Goal: Book appointment/travel/reservation

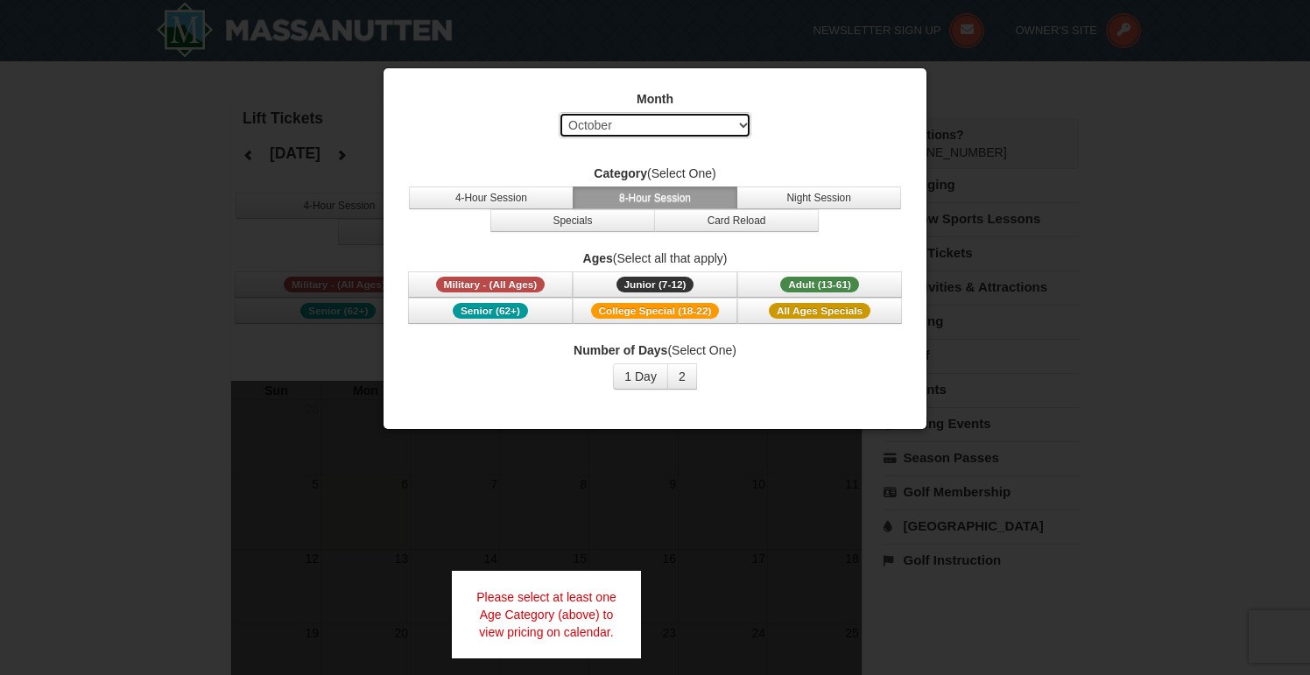
click at [681, 125] on select "Select October November December January February March April May June July Aug…" at bounding box center [655, 125] width 193 height 26
click at [559, 112] on select "Select October November December January February March April May June July Aug…" at bounding box center [655, 125] width 193 height 26
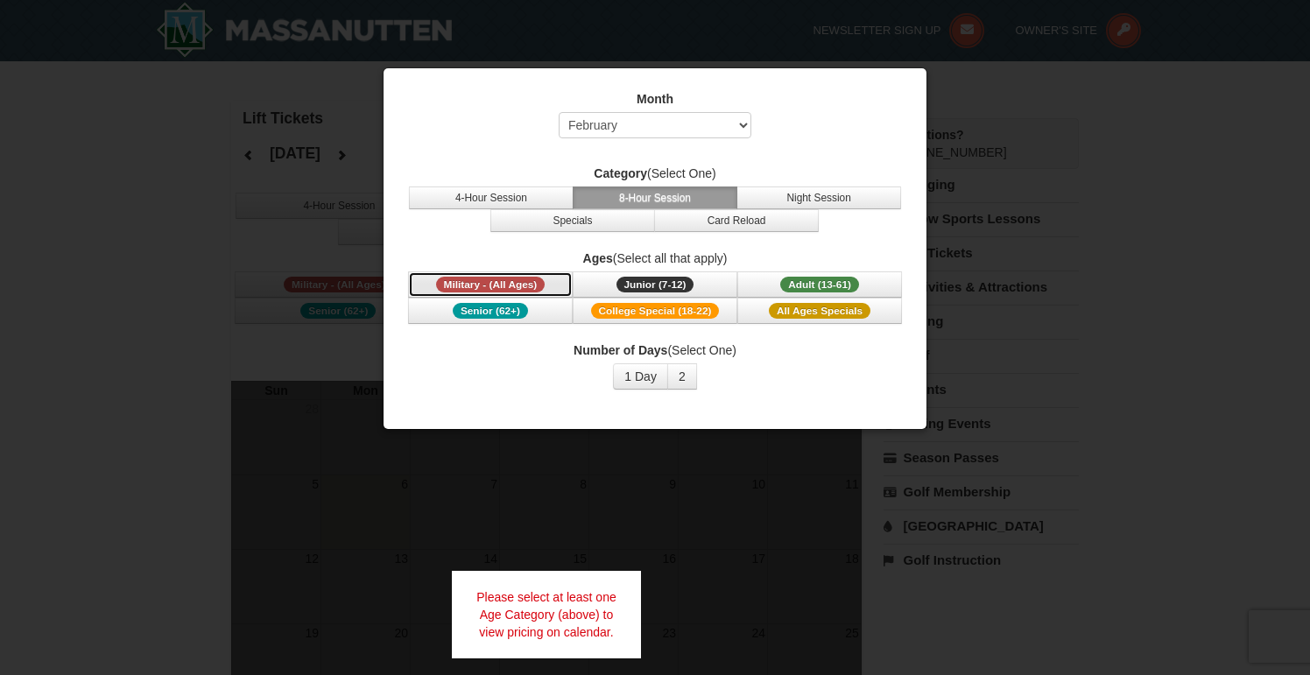
click at [542, 277] on button "Military - (All Ages)" at bounding box center [490, 284] width 165 height 26
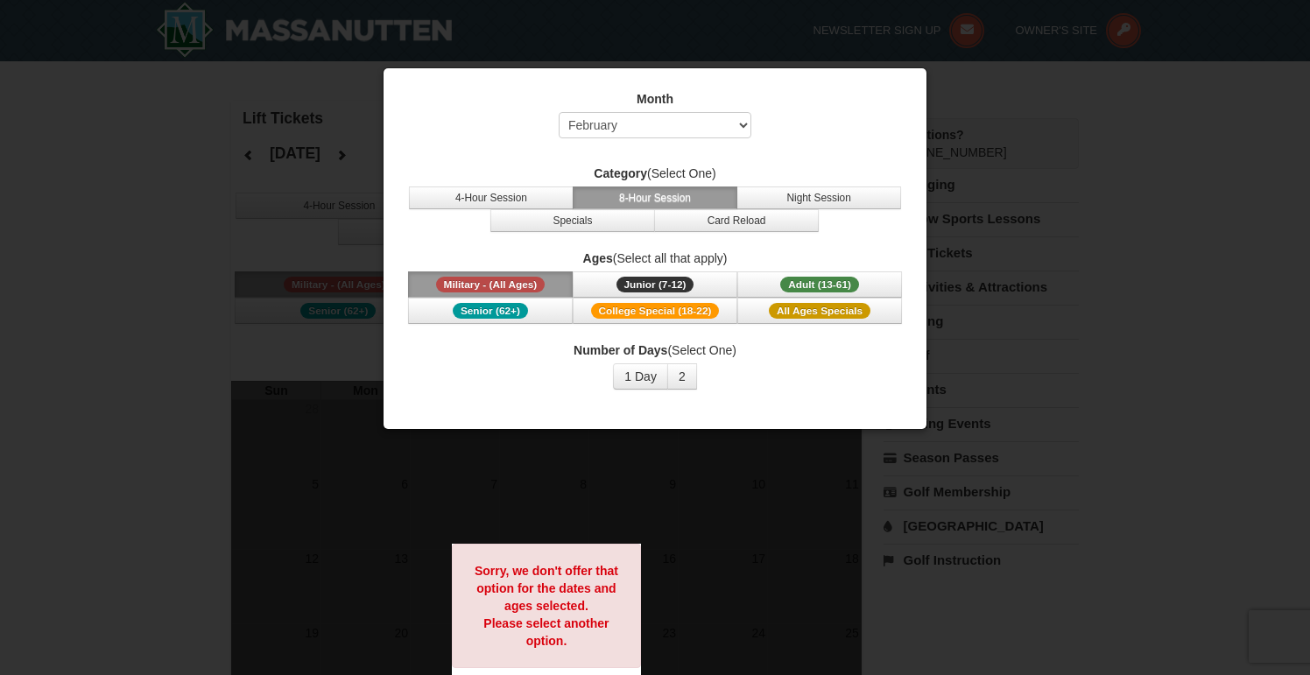
click at [542, 277] on button "Military - (All Ages)" at bounding box center [490, 284] width 165 height 26
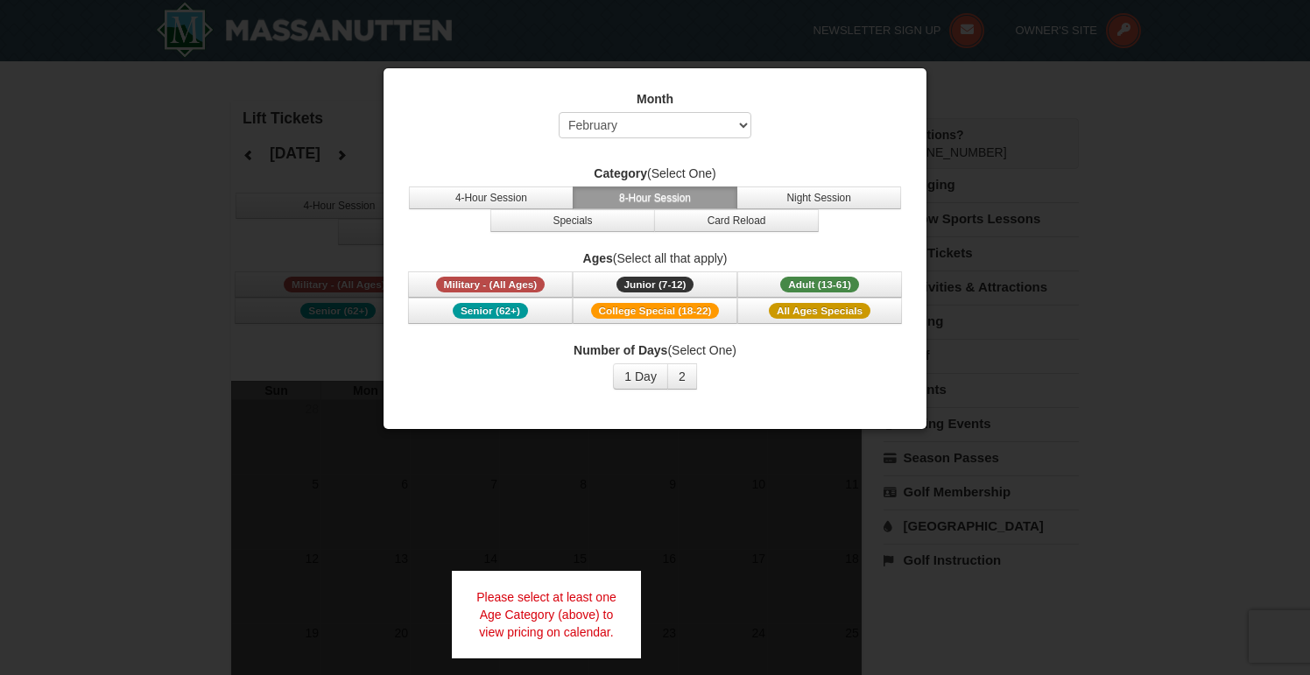
click at [655, 200] on button "8-Hour Session" at bounding box center [655, 198] width 165 height 23
click at [818, 284] on span "Adult (13-61)" at bounding box center [819, 285] width 79 height 16
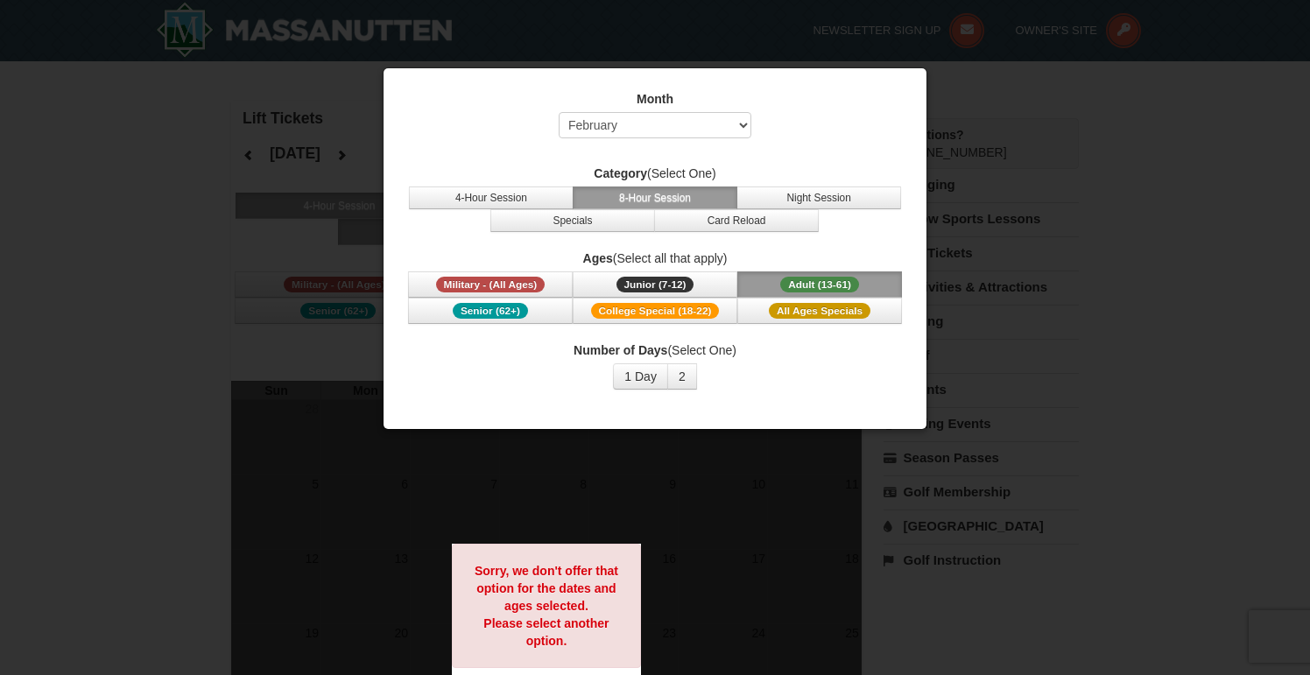
click at [733, 471] on div at bounding box center [655, 337] width 1310 height 675
click at [608, 124] on select "Select October November December January February March April May June July Aug…" at bounding box center [655, 125] width 193 height 26
click at [559, 112] on select "Select October November December January February March April May June July Aug…" at bounding box center [655, 125] width 193 height 26
click at [836, 275] on button "Adult (13-61) (13 - 61)" at bounding box center [819, 284] width 165 height 26
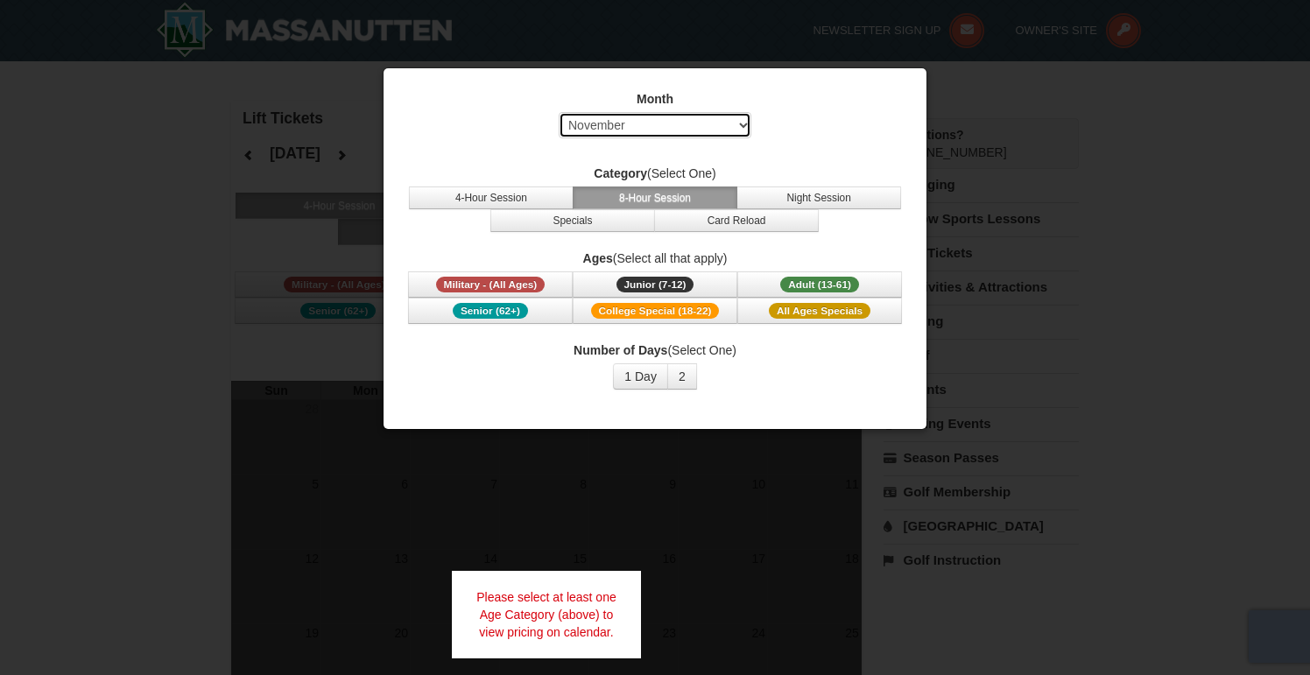
click at [690, 134] on select "Select October November December January February March April May June July Aug…" at bounding box center [655, 125] width 193 height 26
select select "12"
click at [559, 112] on select "Select October November December January February March April May June July Aug…" at bounding box center [655, 125] width 193 height 26
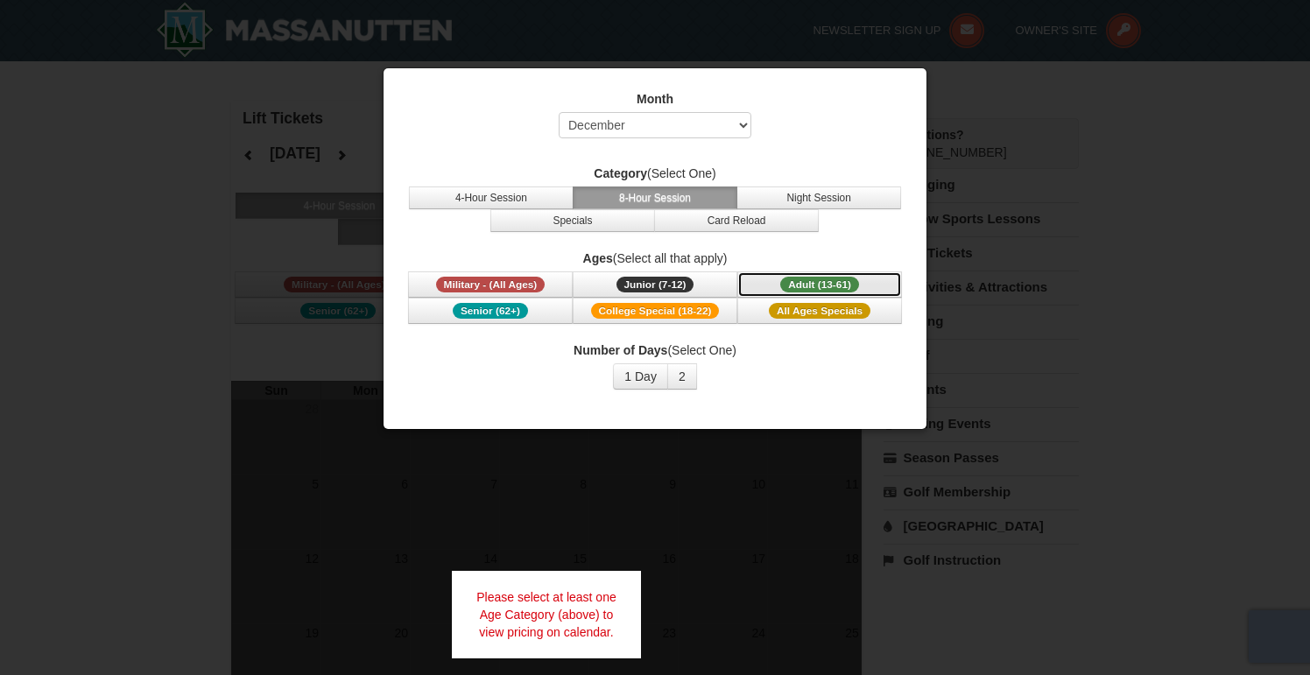
click at [805, 289] on span "Adult (13-61)" at bounding box center [819, 285] width 79 height 16
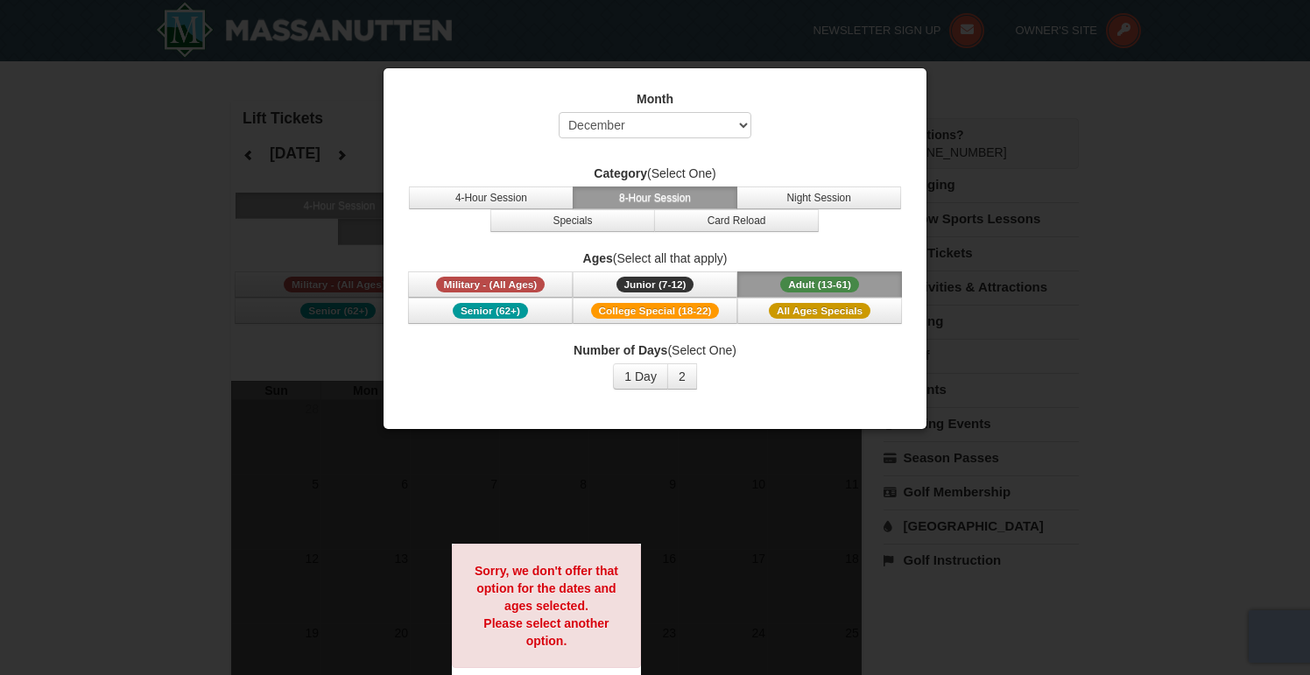
click at [148, 85] on div at bounding box center [655, 337] width 1310 height 675
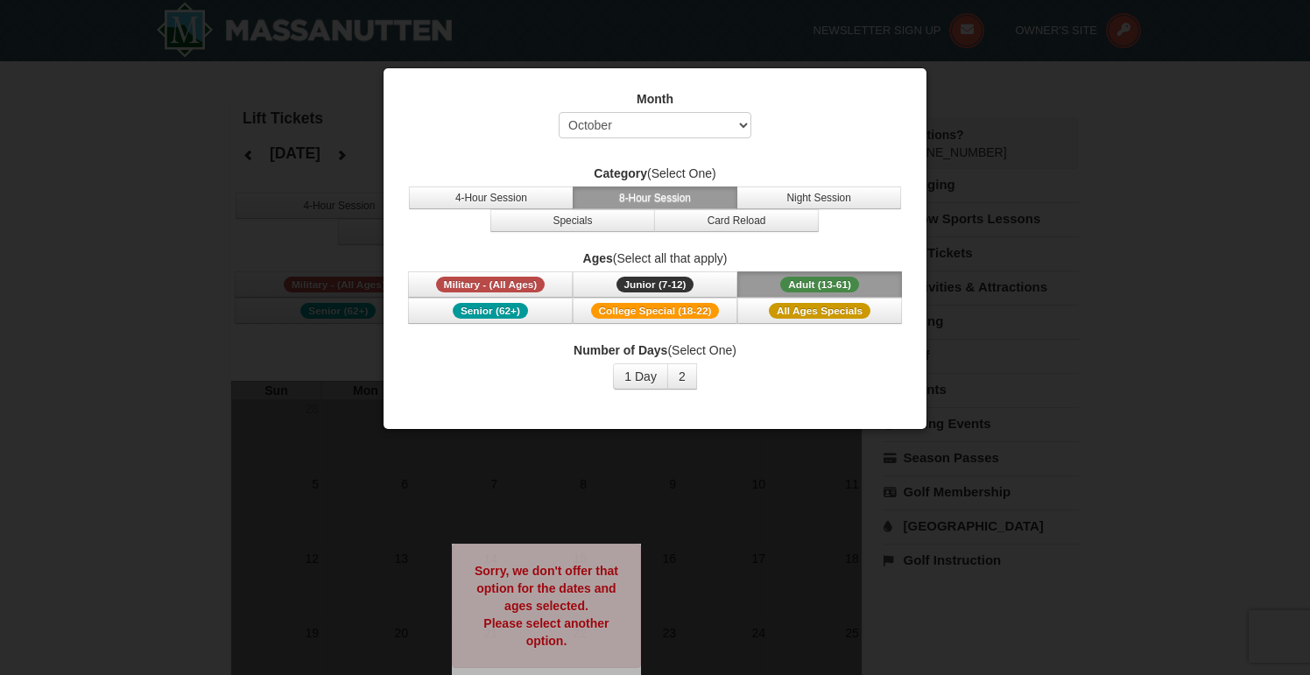
select select "10"
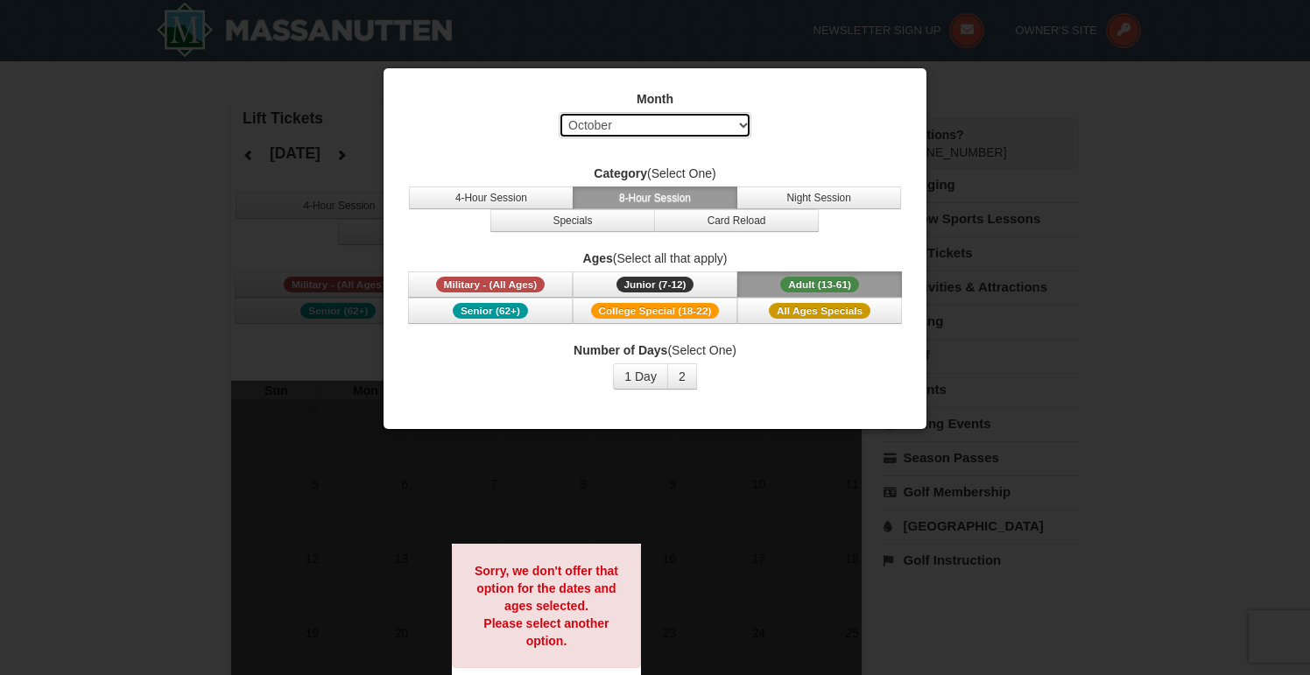
click at [602, 119] on select "Select October November December January February March April May June July Aug…" at bounding box center [655, 125] width 193 height 26
click at [559, 112] on select "Select October November December January February March April May June July Aug…" at bounding box center [655, 125] width 193 height 26
click at [802, 277] on span "Adult (13-61)" at bounding box center [819, 285] width 79 height 16
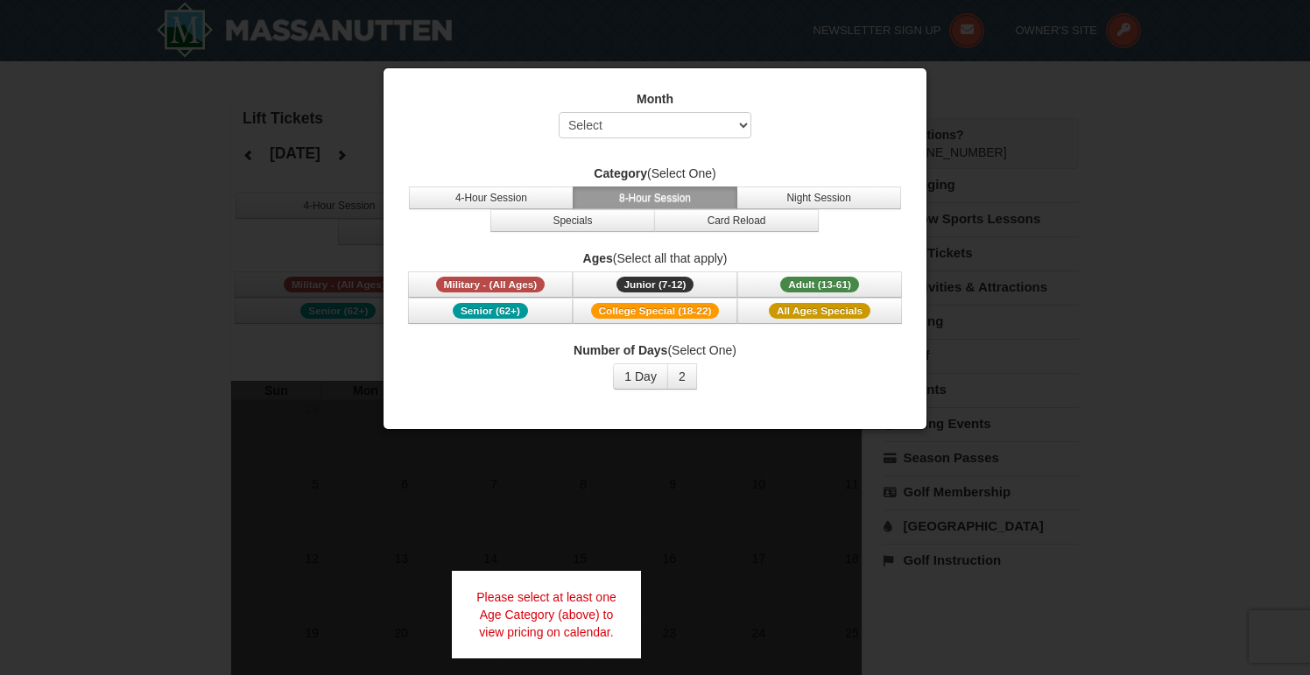
click at [684, 475] on div at bounding box center [655, 337] width 1310 height 675
click at [631, 127] on select "Select October November December January February March April May June July Aug…" at bounding box center [655, 125] width 193 height 26
select select "10"
click at [559, 112] on select "Select October November December January February March April May June July Aug…" at bounding box center [655, 125] width 193 height 26
click at [603, 475] on div at bounding box center [655, 337] width 1310 height 675
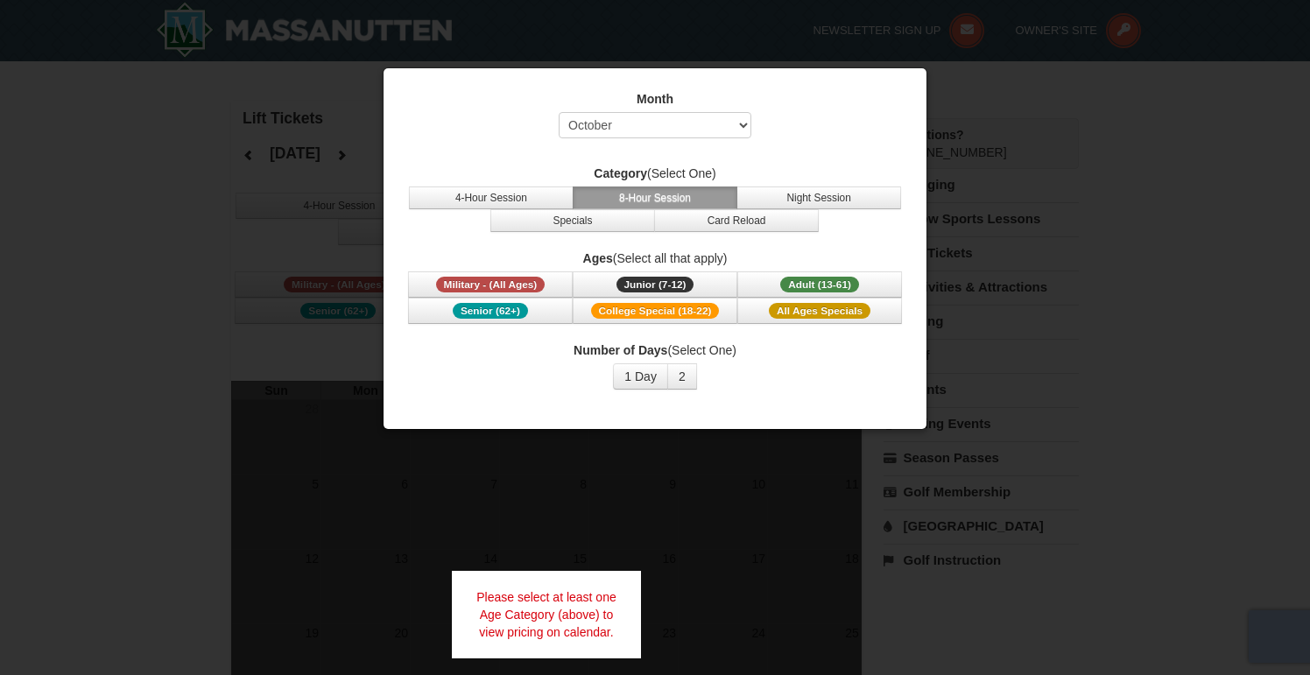
click at [603, 475] on div at bounding box center [655, 337] width 1310 height 675
click at [634, 370] on button "1 Day" at bounding box center [640, 376] width 55 height 26
click at [670, 370] on button "2" at bounding box center [682, 376] width 30 height 26
click at [678, 488] on div at bounding box center [655, 337] width 1310 height 675
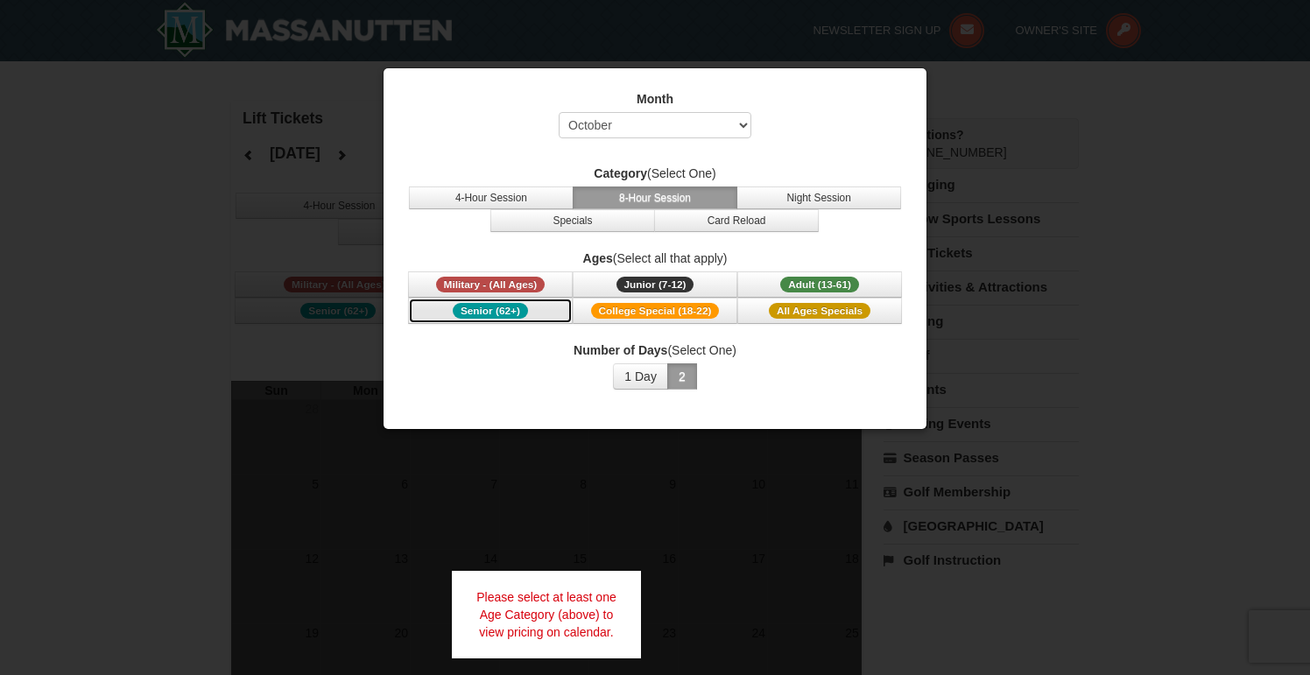
click at [490, 312] on span "Senior (62+)" at bounding box center [490, 311] width 75 height 16
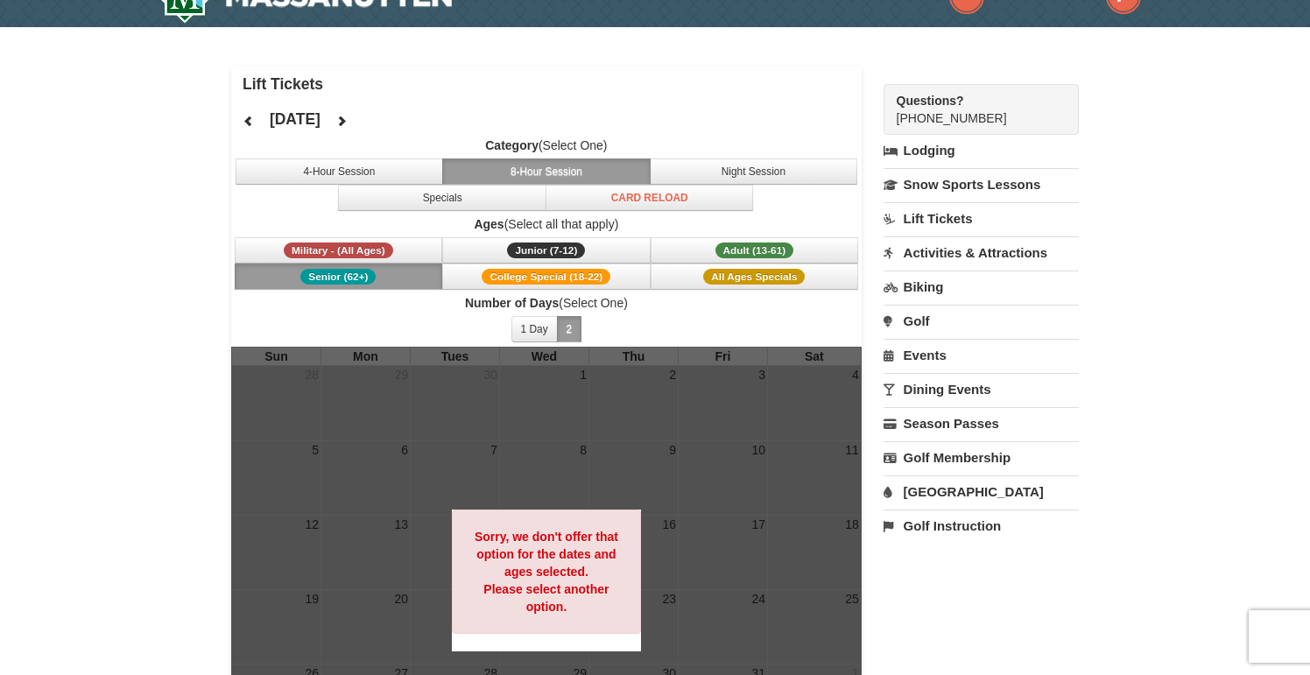
scroll to position [36, 0]
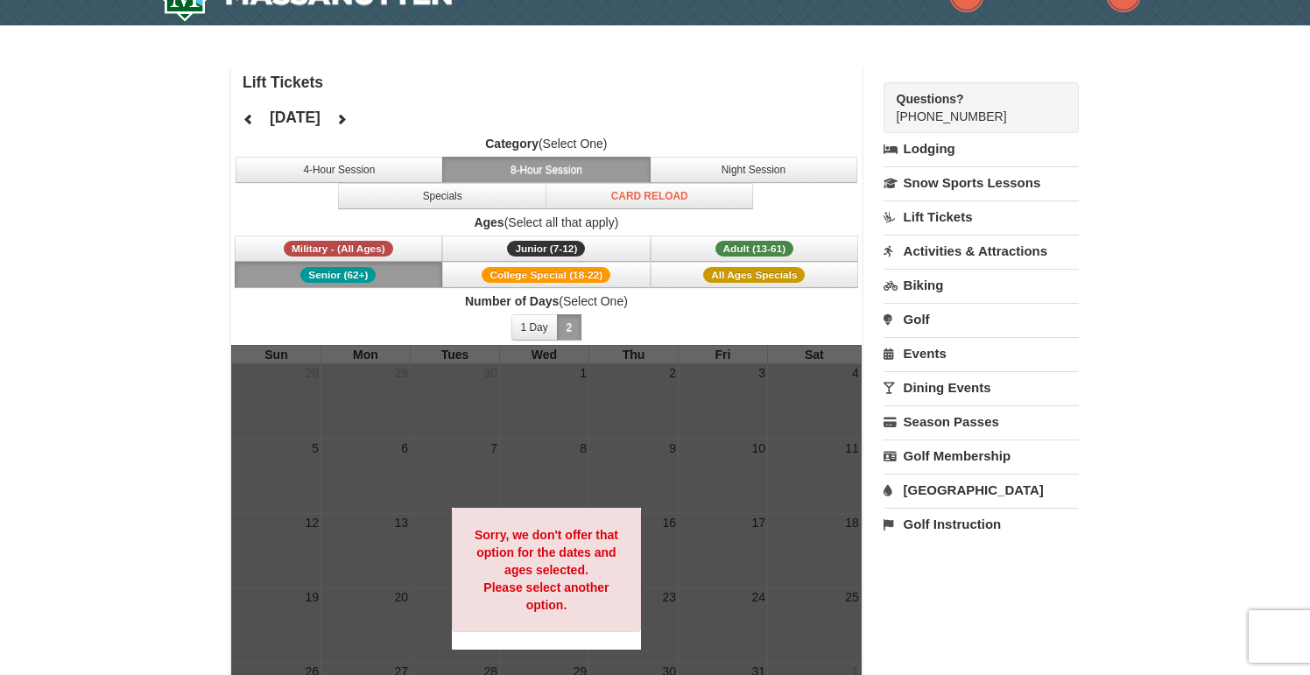
click at [529, 166] on button "8-Hour Session" at bounding box center [546, 170] width 208 height 26
click at [757, 244] on span "Adult (13-61)" at bounding box center [754, 249] width 79 height 16
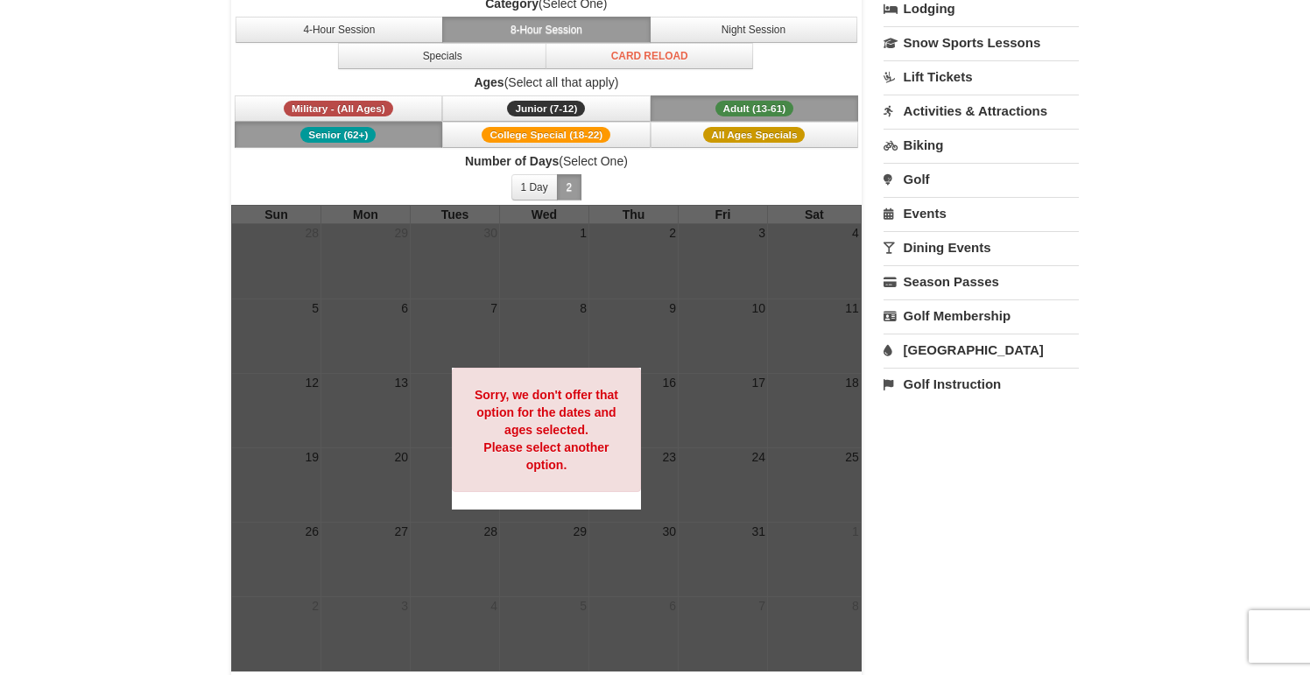
scroll to position [0, 0]
